Goal: Answer question/provide support

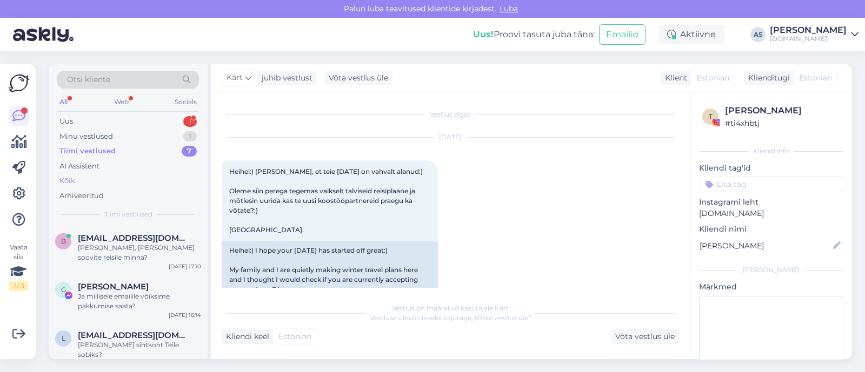
scroll to position [49, 0]
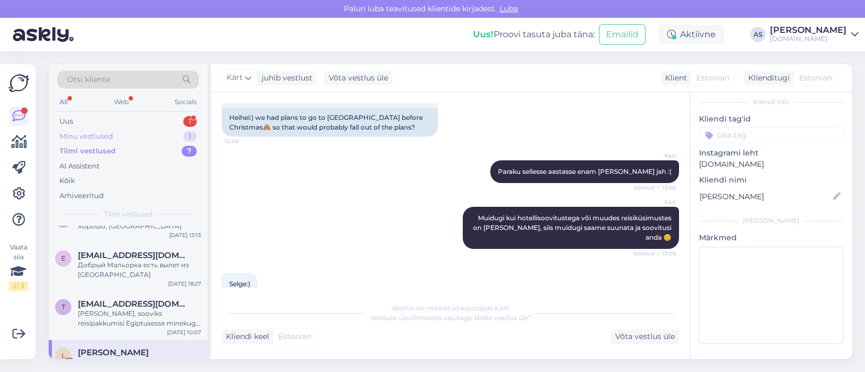
click at [148, 138] on div "Minu vestlused 1" at bounding box center [128, 136] width 142 height 15
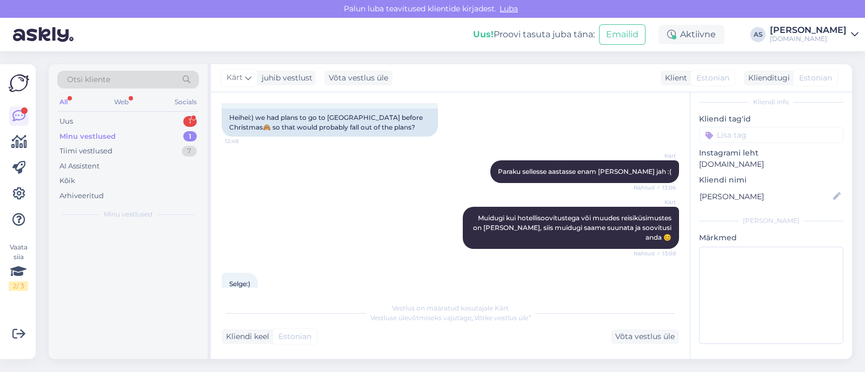
scroll to position [0, 0]
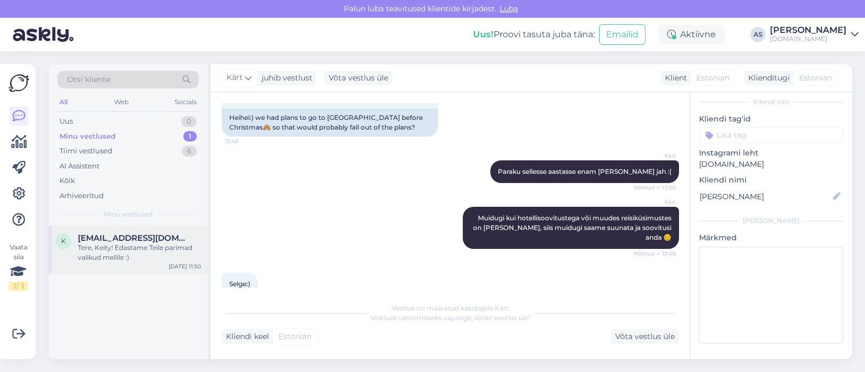
click at [142, 256] on div "Tere, Keity! Edastame Teile parimad valikud meilile :)" at bounding box center [139, 252] width 123 height 19
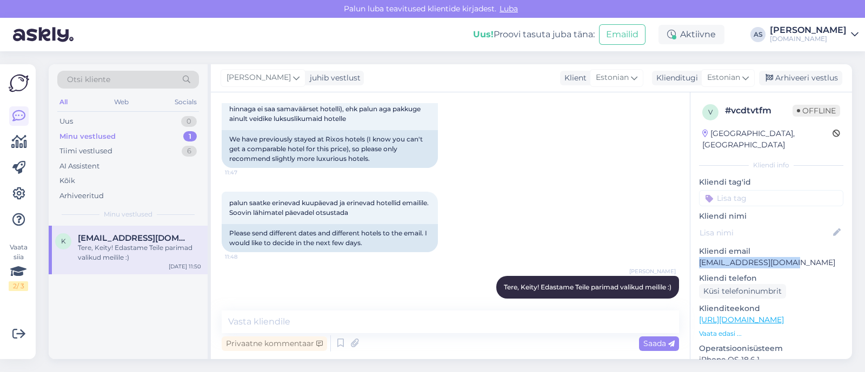
drag, startPoint x: 790, startPoint y: 248, endPoint x: 691, endPoint y: 258, distance: 99.4
click at [691, 258] on div "v # vcdtvtfm Offline [GEOGRAPHIC_DATA], [GEOGRAPHIC_DATA] Kliendi info Kliendi …" at bounding box center [771, 320] width 162 height 456
copy p "[EMAIL_ADDRESS][DOMAIN_NAME]"
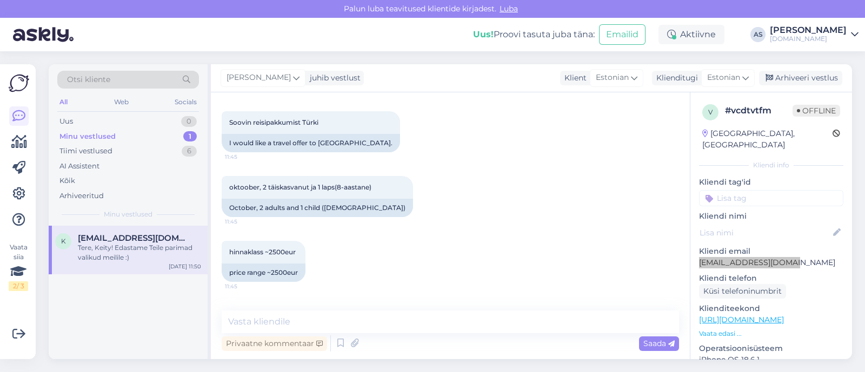
scroll to position [135, 0]
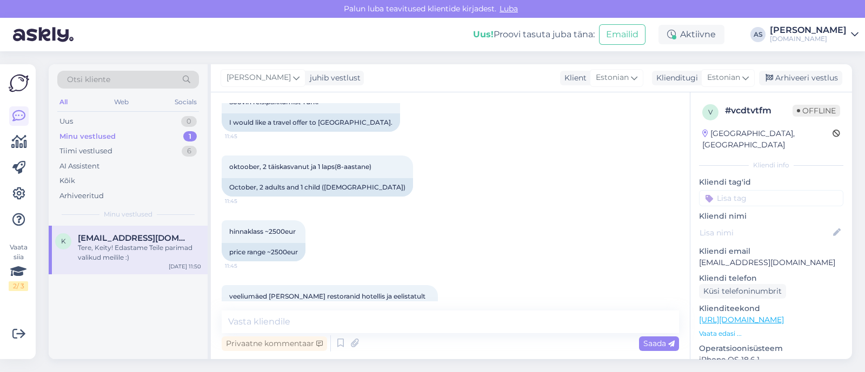
click at [332, 240] on div "hinnaklass ~2500eur 11:45 price range ~2500eur" at bounding box center [450, 241] width 457 height 65
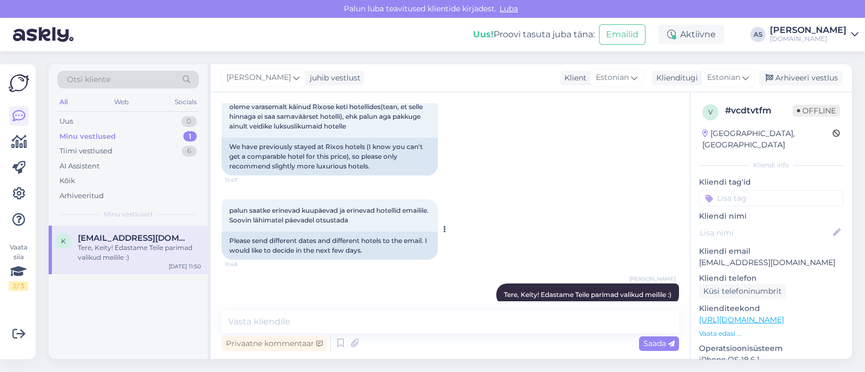
scroll to position [425, 0]
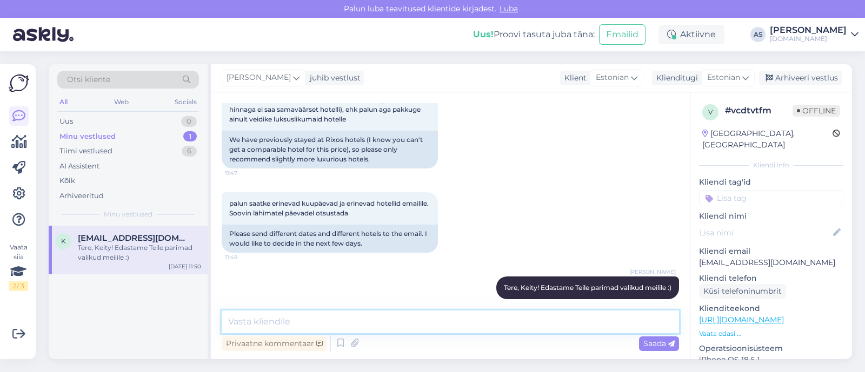
click at [322, 320] on textarea at bounding box center [450, 322] width 457 height 23
type textarea "Saatsime Teile pakkumise meilile :)"
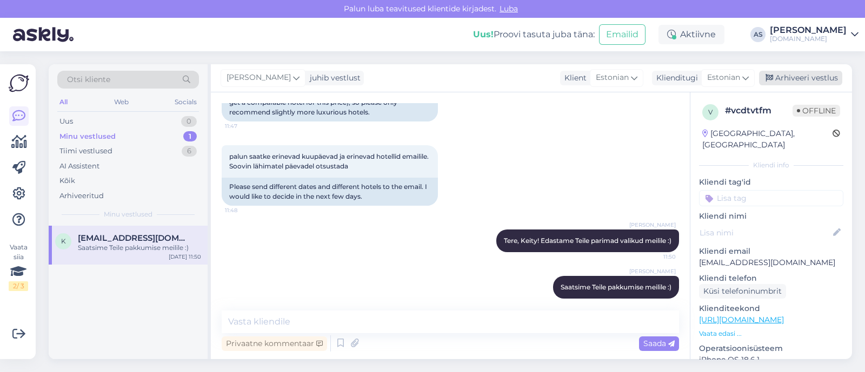
click at [827, 73] on div "Arhiveeri vestlus" at bounding box center [800, 78] width 83 height 15
